Goal: Information Seeking & Learning: Learn about a topic

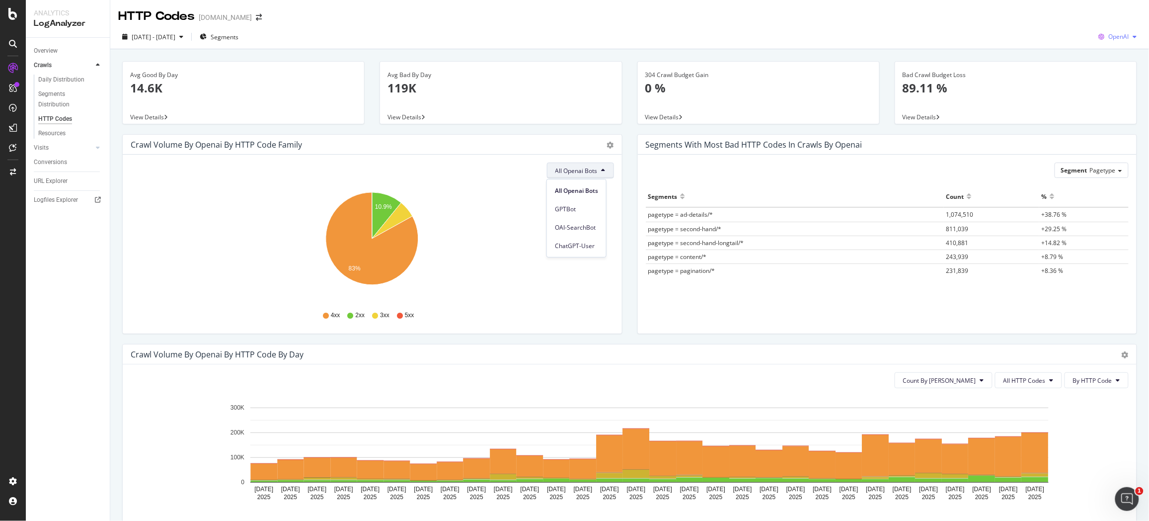
click at [1120, 36] on span "OpenAI" at bounding box center [1119, 36] width 20 height 8
click at [1121, 54] on span "Google" at bounding box center [1120, 56] width 37 height 9
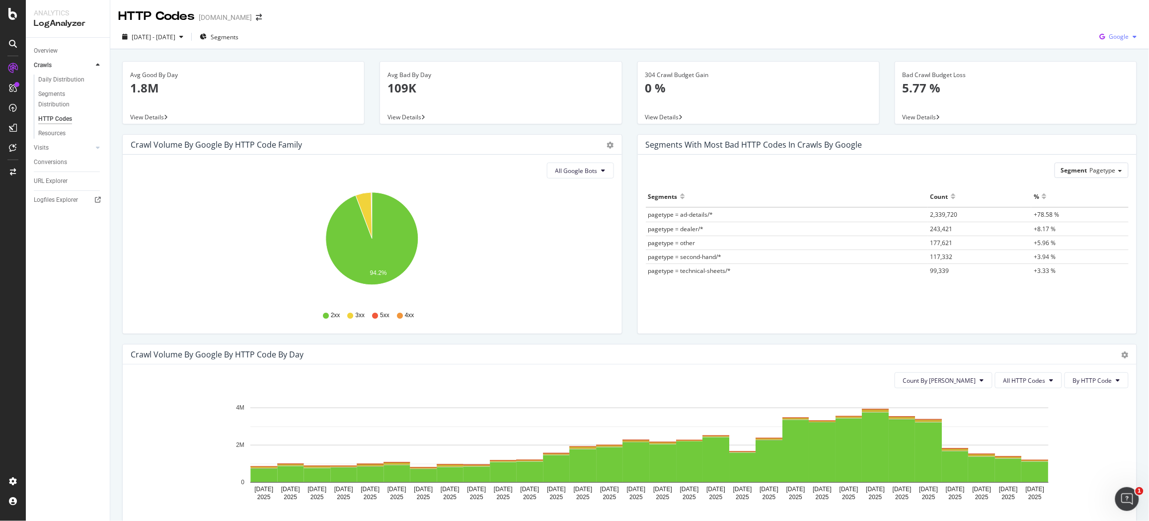
click at [1139, 40] on div "Google" at bounding box center [1118, 36] width 45 height 15
click at [1117, 110] on span "Other AI Bots" at bounding box center [1120, 111] width 37 height 9
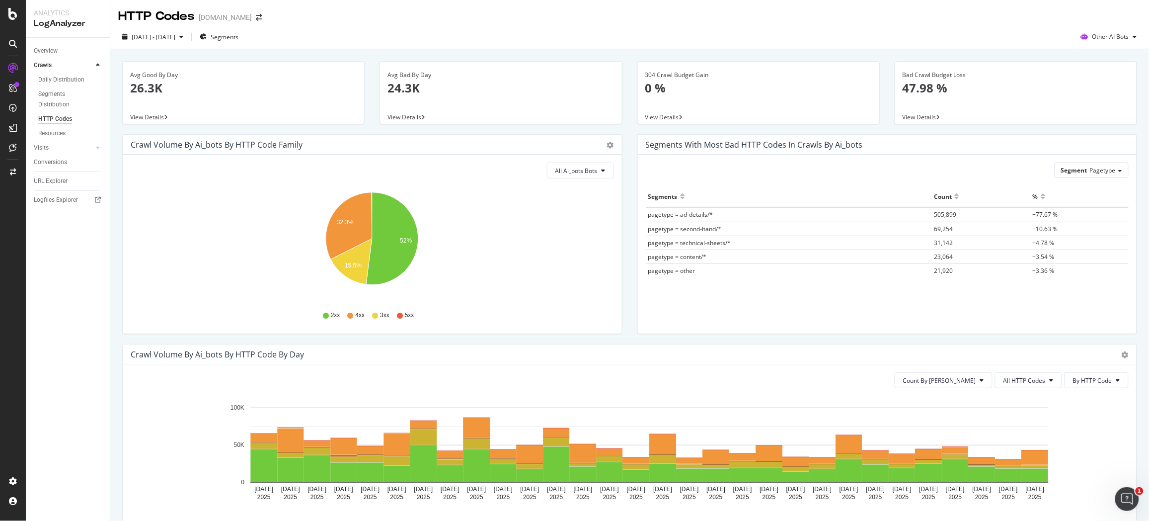
click at [585, 179] on div "All Ai_bots Bots Hold CMD (⌘) while clicking to filter the report. 32.3% 15.5% …" at bounding box center [372, 244] width 499 height 179
click at [585, 175] on button "All Ai_bots Bots" at bounding box center [580, 170] width 67 height 16
click at [588, 226] on span "PerplexityBot" at bounding box center [583, 225] width 56 height 9
click at [579, 172] on span "PerplexityBot" at bounding box center [579, 170] width 37 height 8
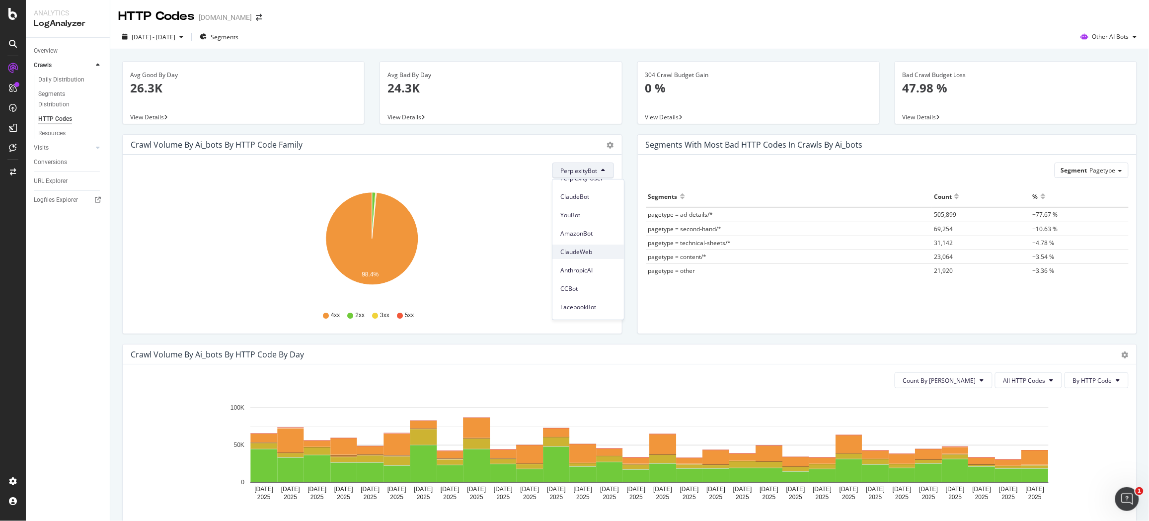
scroll to position [87, 0]
click at [593, 190] on div "ClaudeBot" at bounding box center [589, 195] width 72 height 14
click at [1102, 40] on span "Other AI Bots" at bounding box center [1111, 36] width 37 height 8
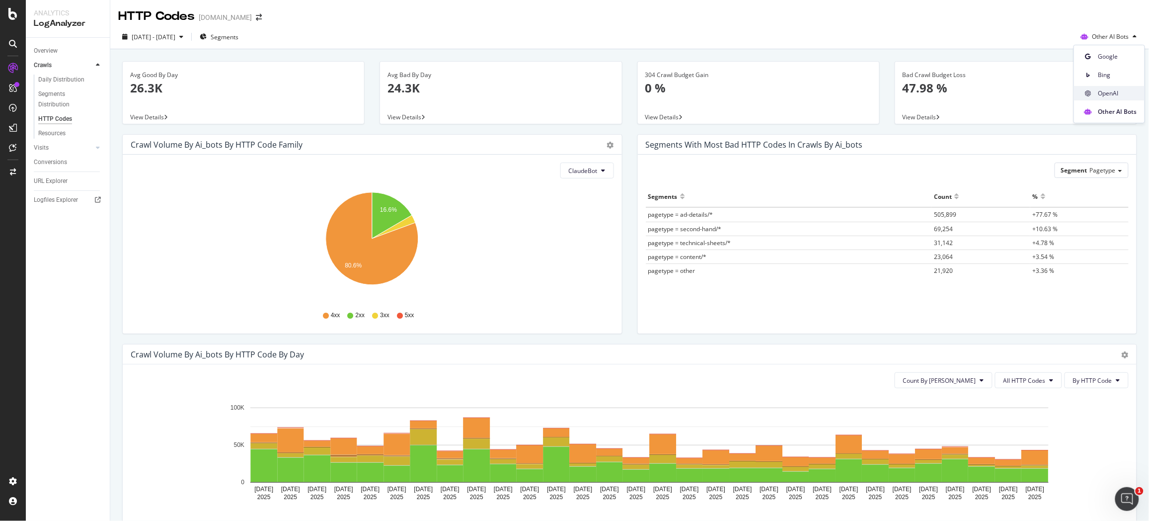
click at [1112, 90] on span "OpenAI" at bounding box center [1117, 93] width 39 height 9
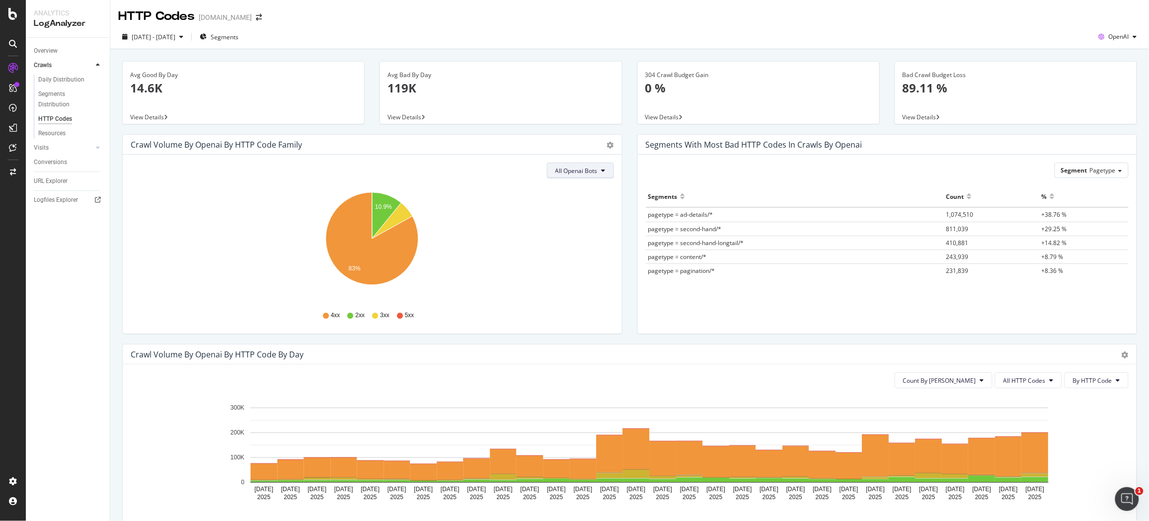
click at [586, 171] on span "All Openai Bots" at bounding box center [577, 170] width 42 height 8
